Goal: Navigation & Orientation: Find specific page/section

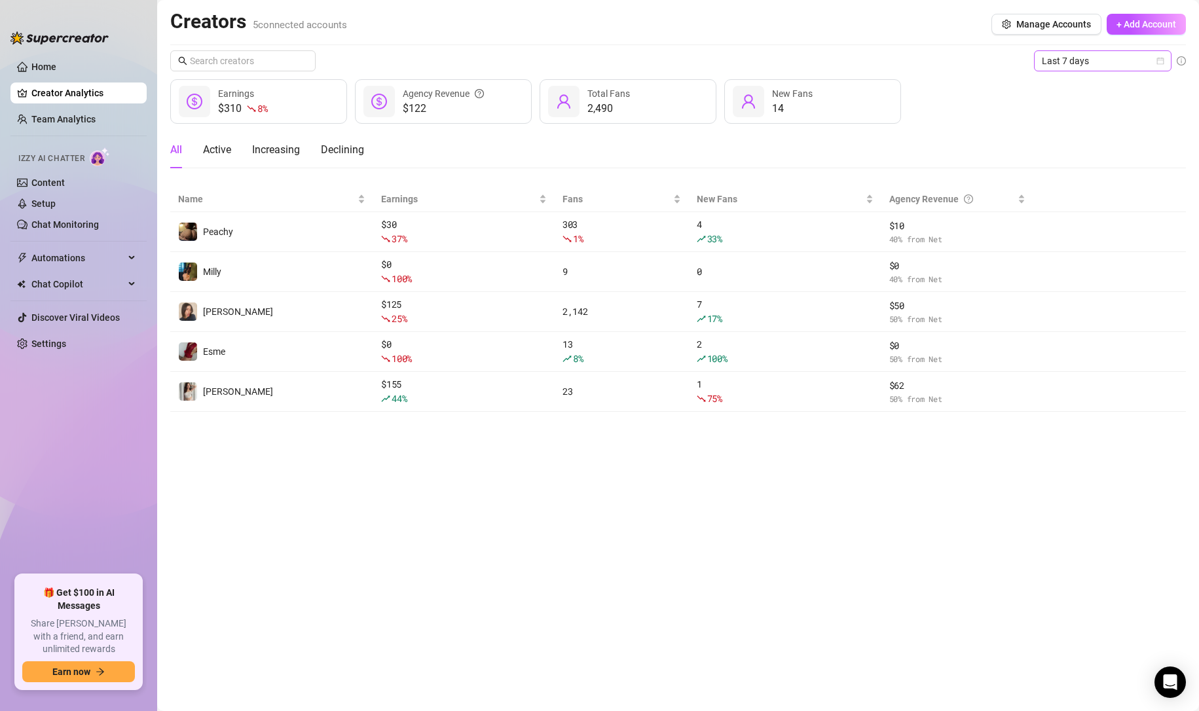
click at [1086, 59] on span "Last 7 days" at bounding box center [1103, 61] width 122 height 20
click at [1082, 82] on div "Last 24 hours" at bounding box center [1102, 87] width 117 height 14
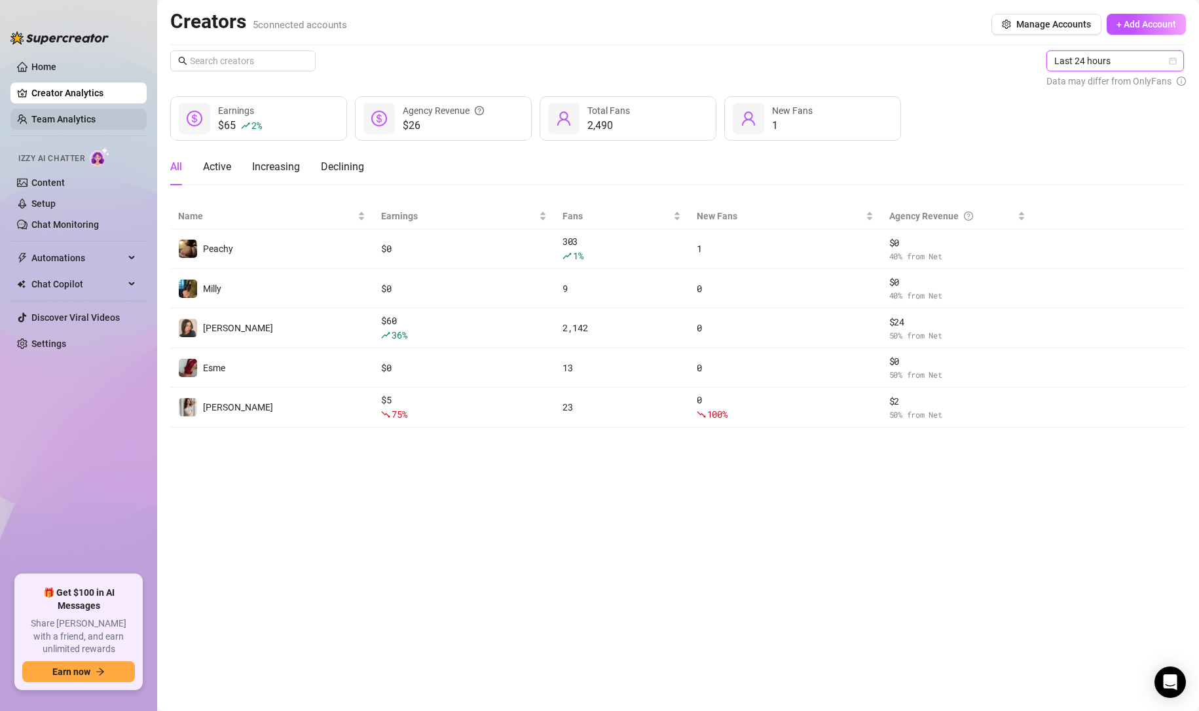
click at [96, 120] on link "Team Analytics" at bounding box center [63, 119] width 64 height 10
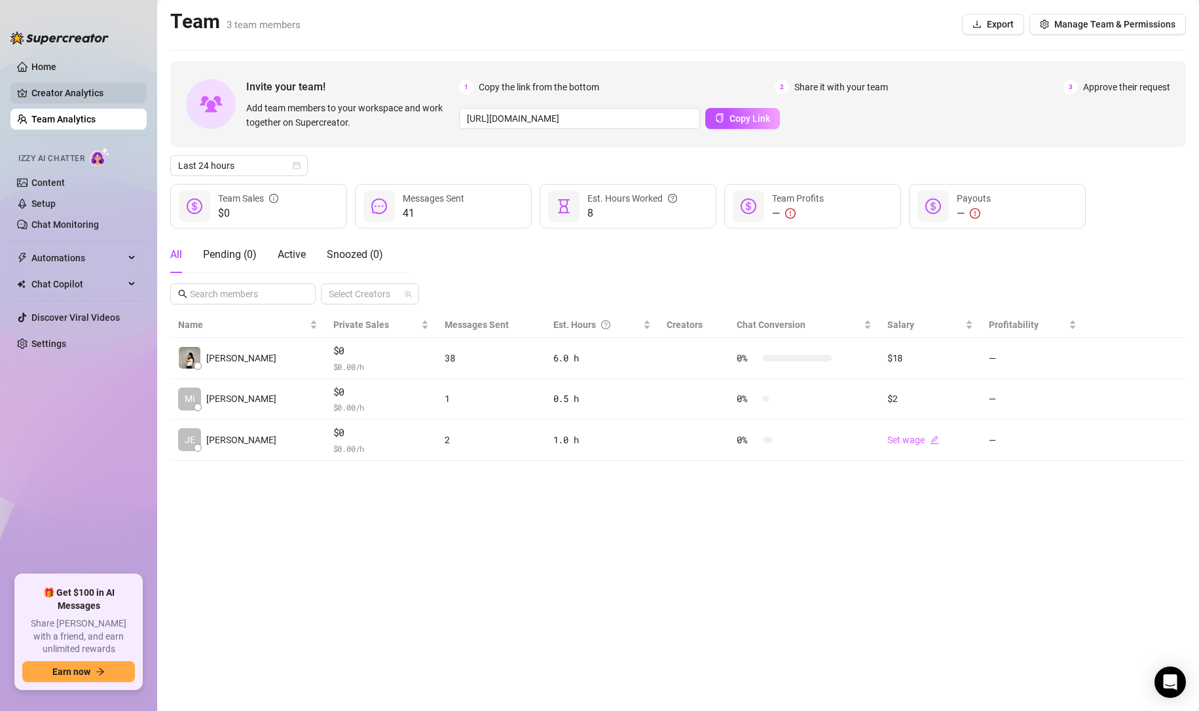
click at [92, 98] on link "Creator Analytics" at bounding box center [83, 92] width 105 height 21
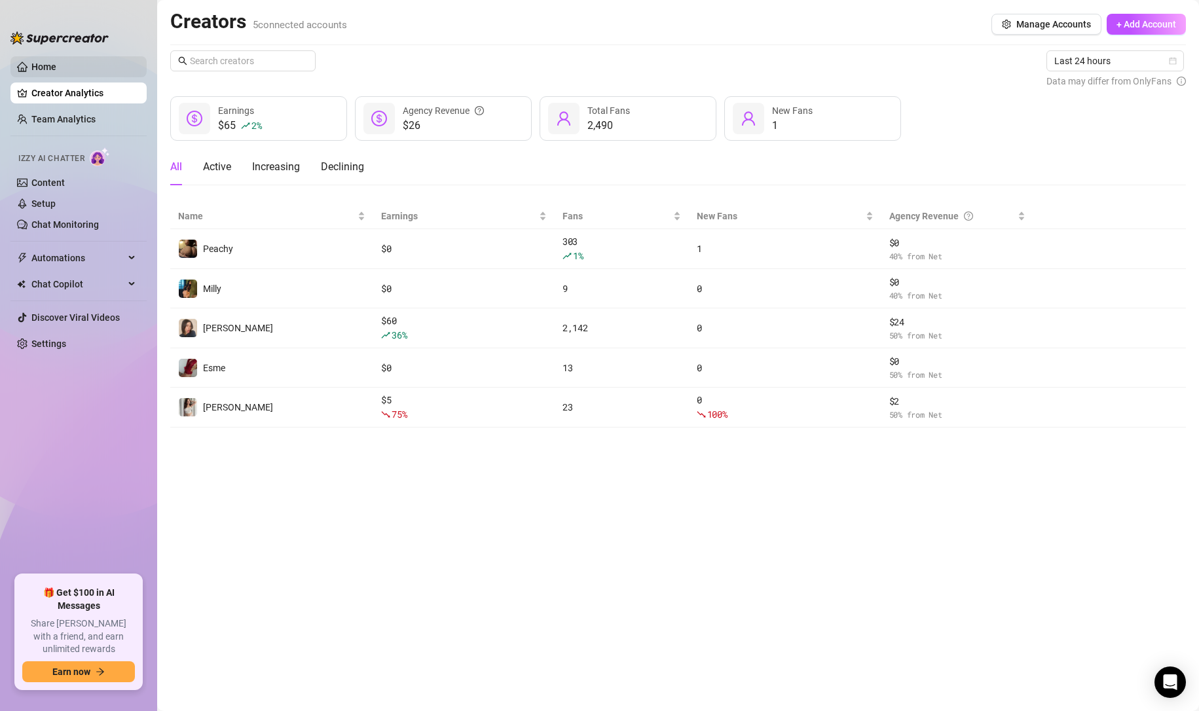
click at [56, 72] on link "Home" at bounding box center [43, 67] width 25 height 10
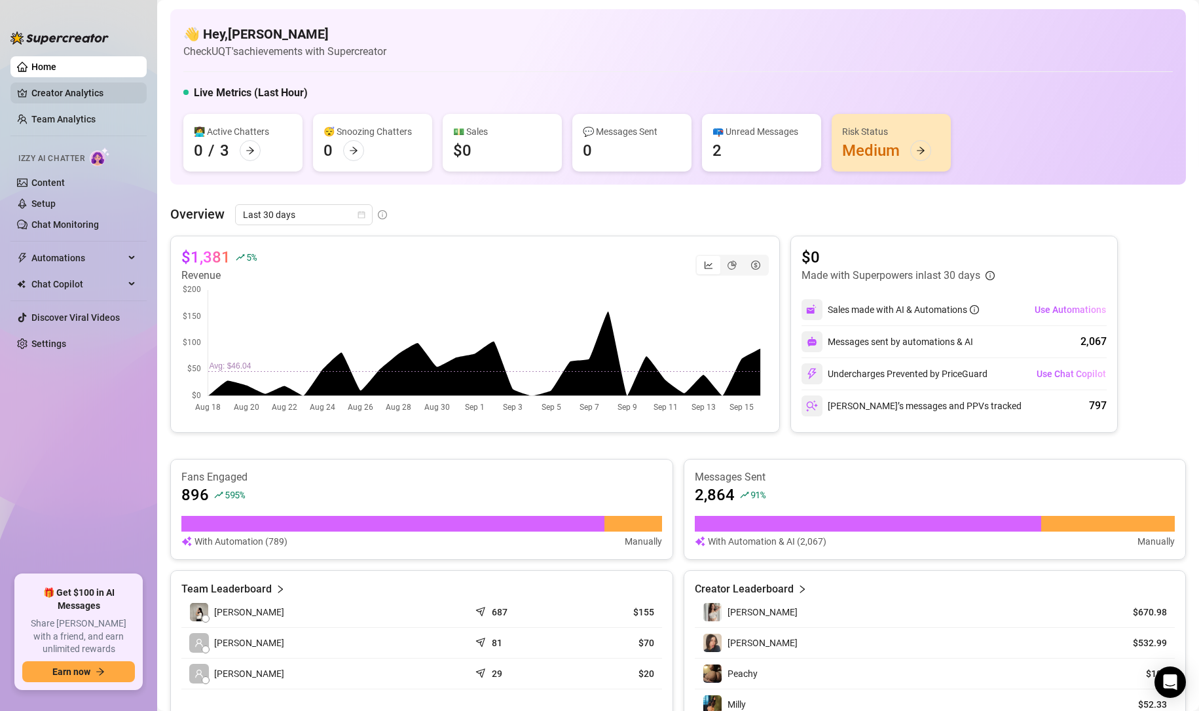
click at [81, 98] on link "Creator Analytics" at bounding box center [83, 92] width 105 height 21
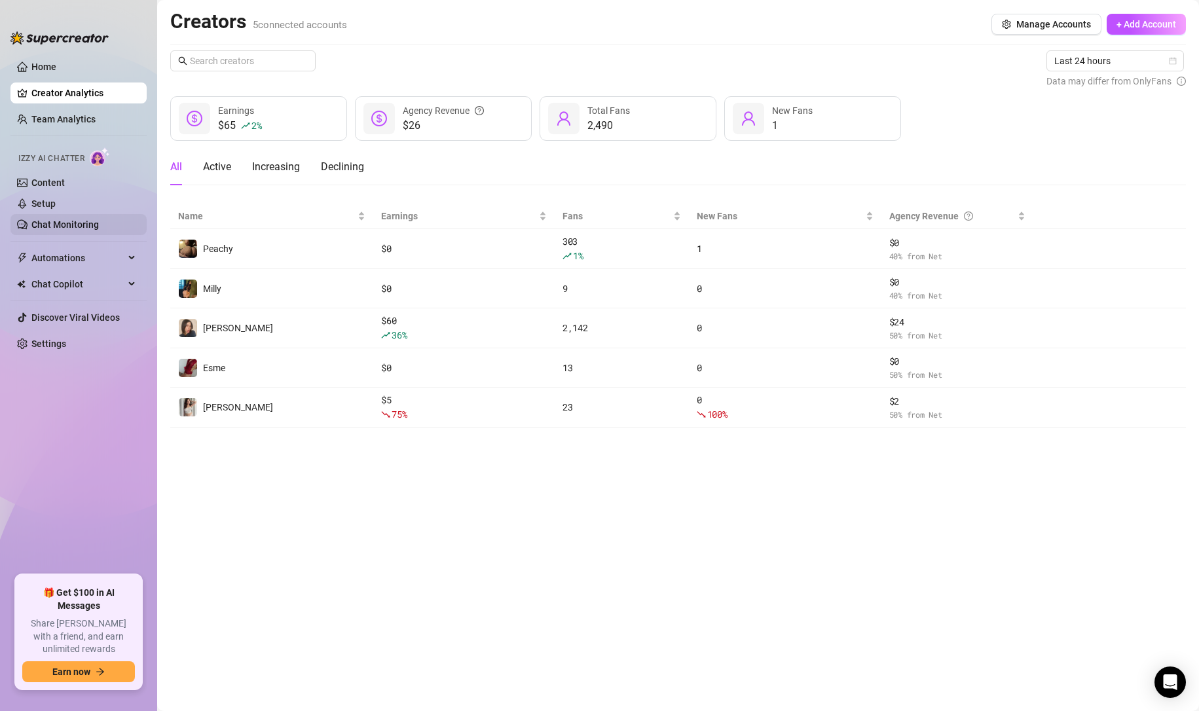
click at [77, 219] on link "Chat Monitoring" at bounding box center [64, 224] width 67 height 10
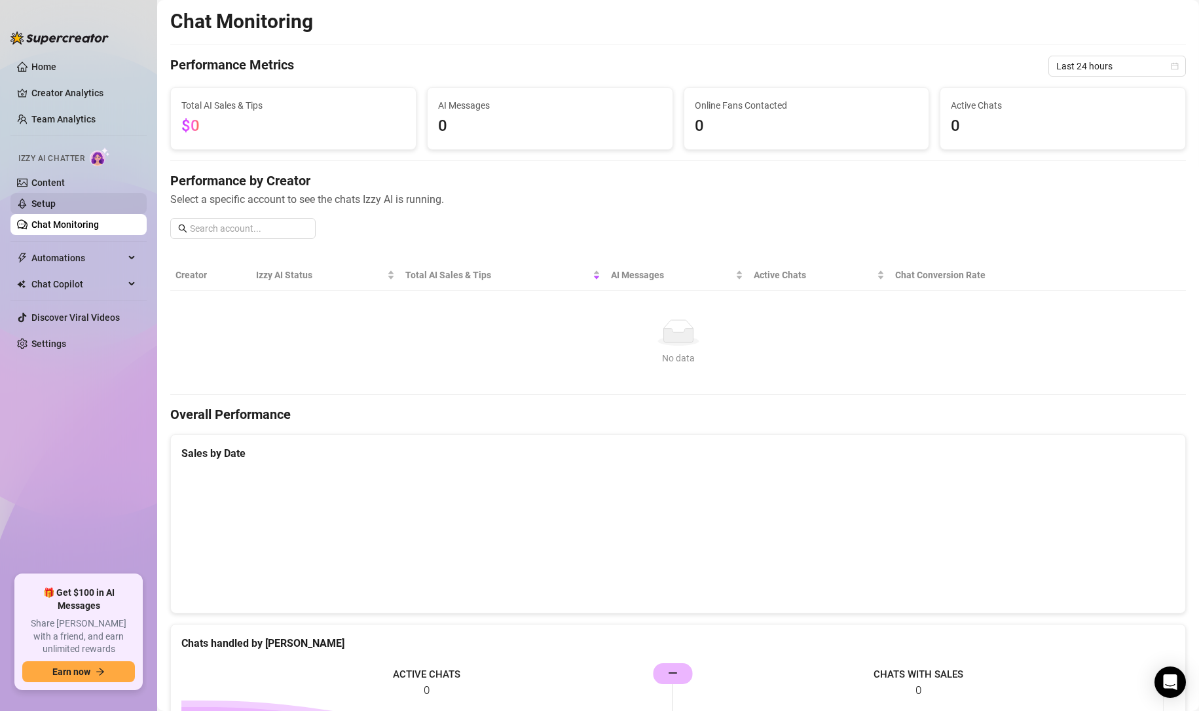
click at [56, 200] on link "Setup" at bounding box center [43, 203] width 24 height 10
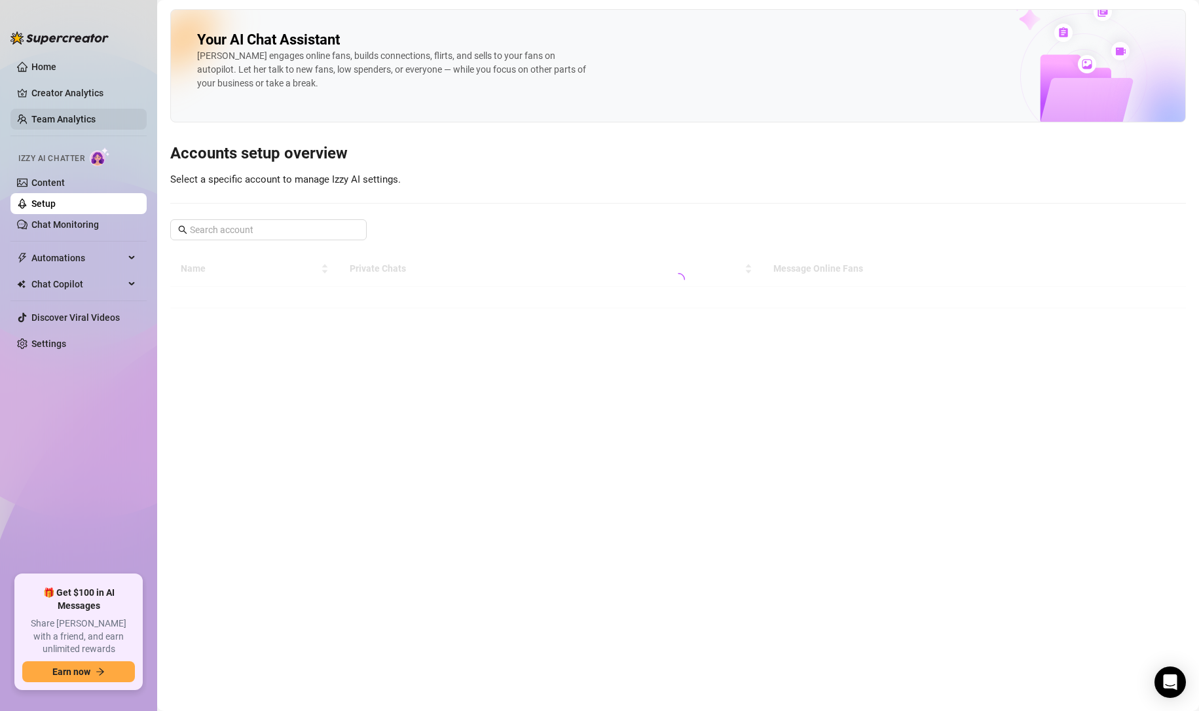
click at [71, 114] on link "Team Analytics" at bounding box center [63, 119] width 64 height 10
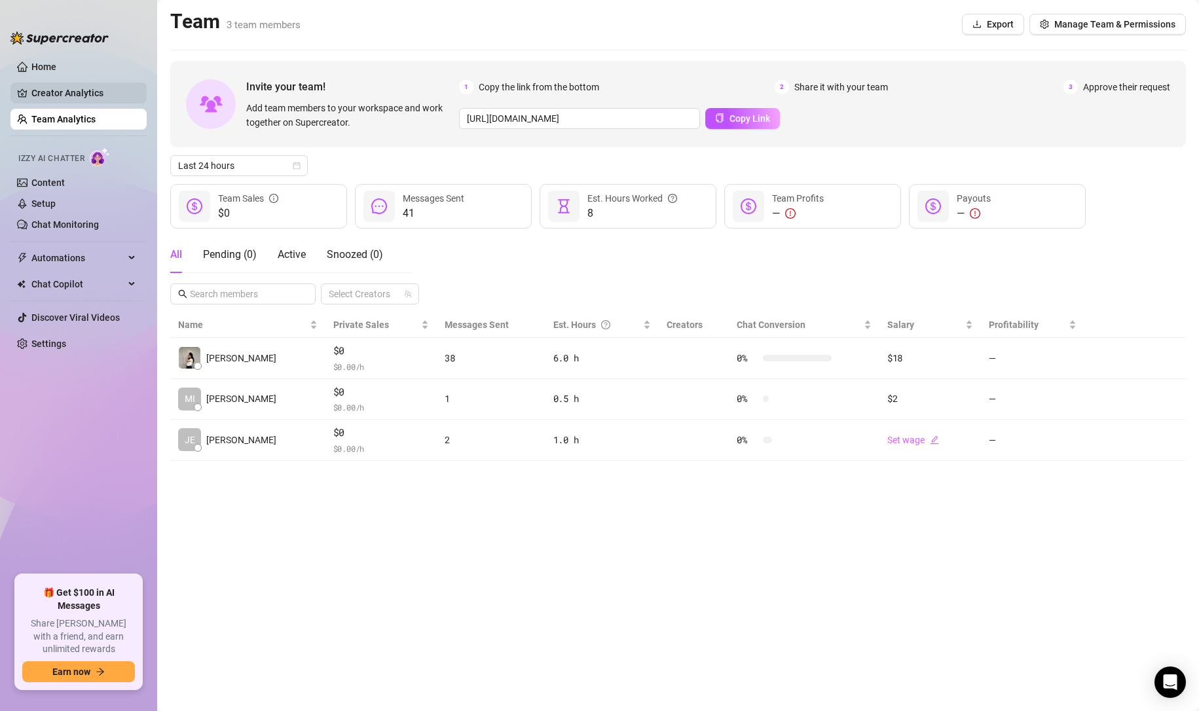
click at [45, 86] on link "Creator Analytics" at bounding box center [83, 92] width 105 height 21
